Goal: Task Accomplishment & Management: Complete application form

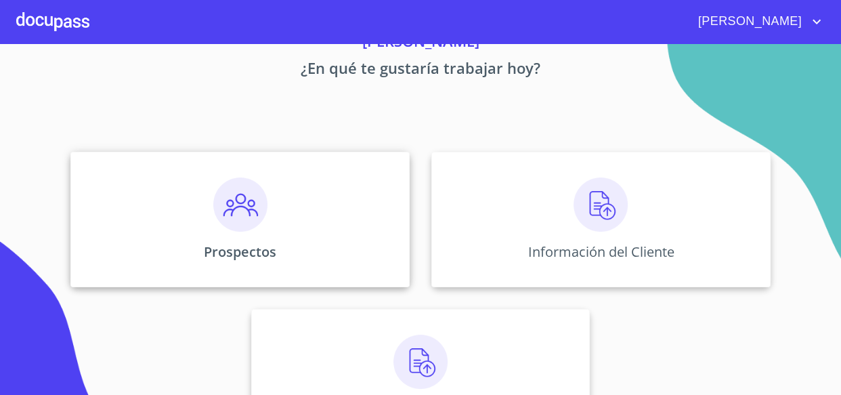
scroll to position [128, 0]
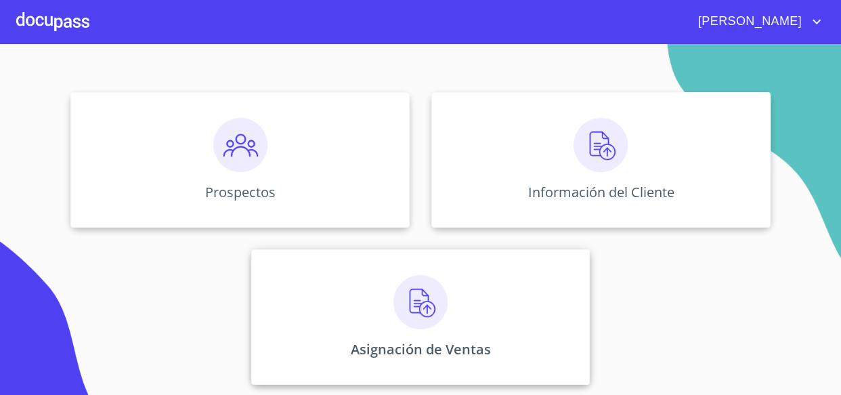
click at [383, 279] on div "Asignación de Ventas" at bounding box center [420, 316] width 339 height 135
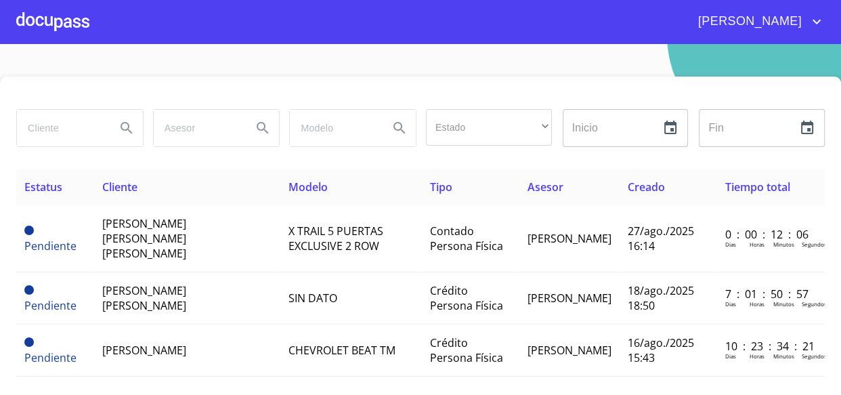
click at [307, 234] on span "X TRAIL 5 PUERTAS EXCLUSIVE 2 ROW" at bounding box center [335, 238] width 95 height 30
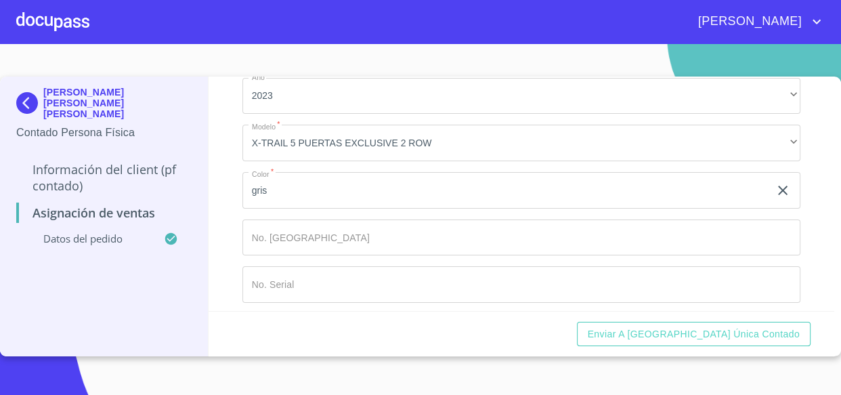
scroll to position [169, 0]
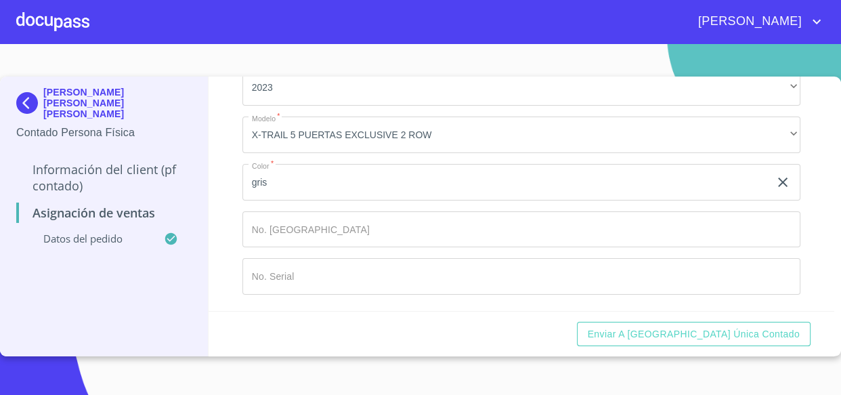
click at [280, 230] on input "Marca   *" at bounding box center [521, 229] width 559 height 37
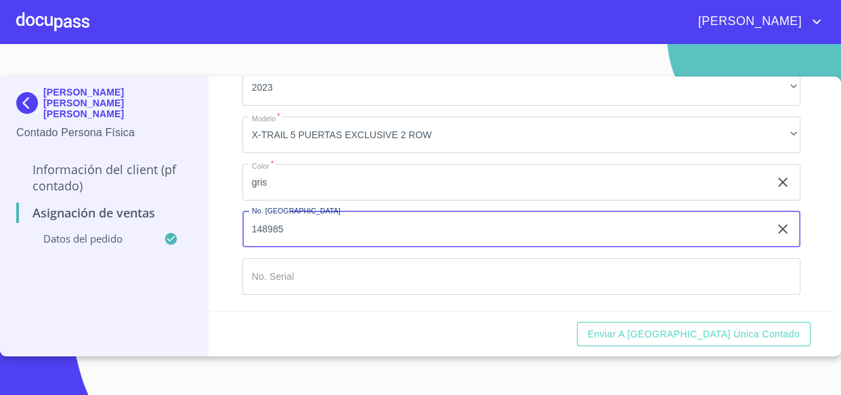
type input "148985"
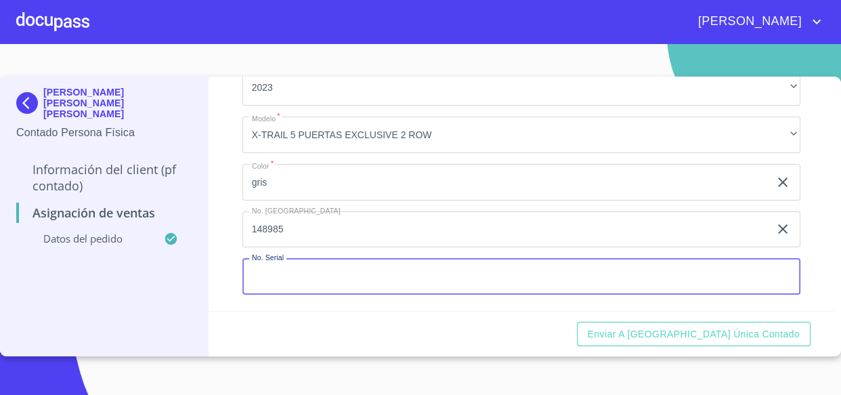
click at [295, 270] on input "Marca   *" at bounding box center [521, 276] width 559 height 37
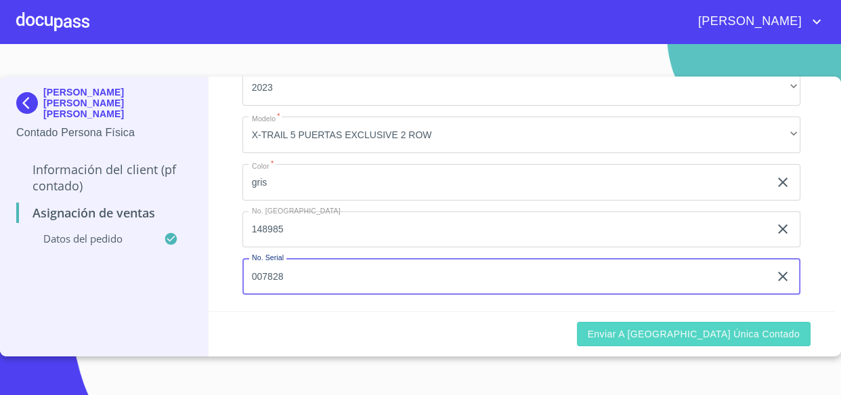
type input "007828"
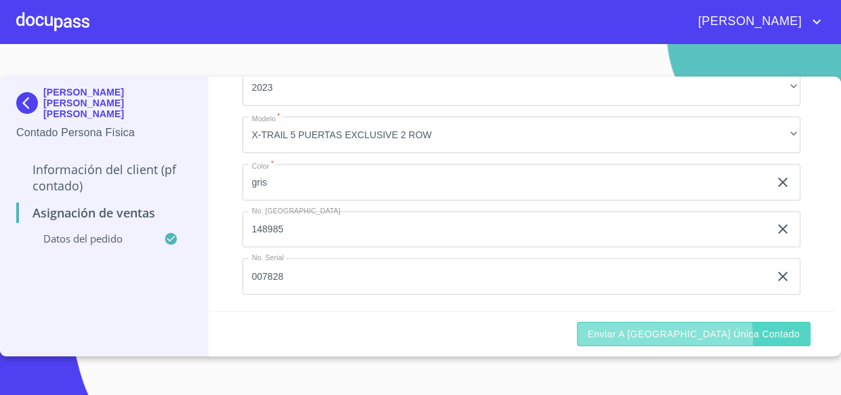
click at [707, 338] on span "Enviar a [GEOGRAPHIC_DATA] única contado" at bounding box center [694, 334] width 213 height 17
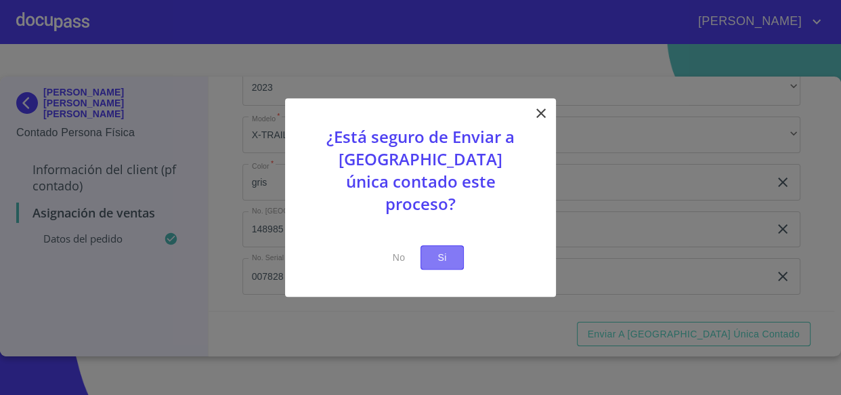
click at [454, 247] on button "Si" at bounding box center [441, 257] width 43 height 25
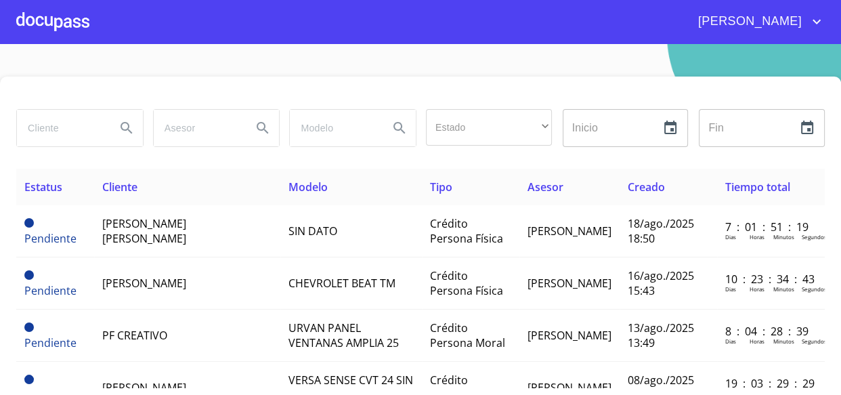
click at [51, 27] on div at bounding box center [52, 21] width 73 height 43
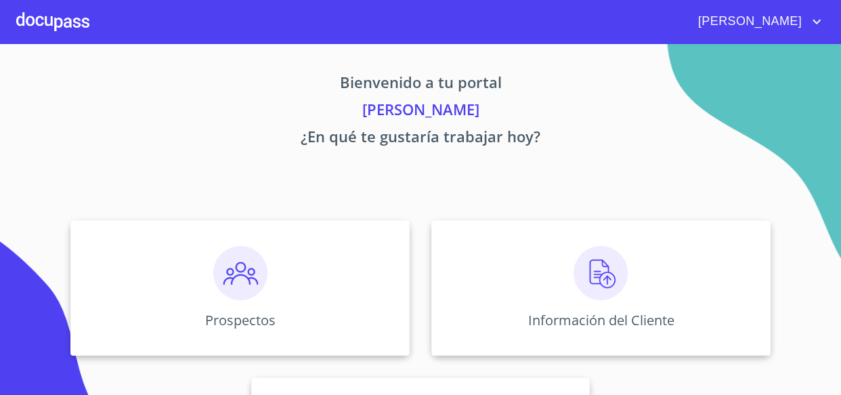
click at [785, 20] on span "[PERSON_NAME]" at bounding box center [748, 22] width 121 height 22
click at [798, 28] on li "Salir" at bounding box center [803, 28] width 44 height 24
